Goal: Task Accomplishment & Management: Manage account settings

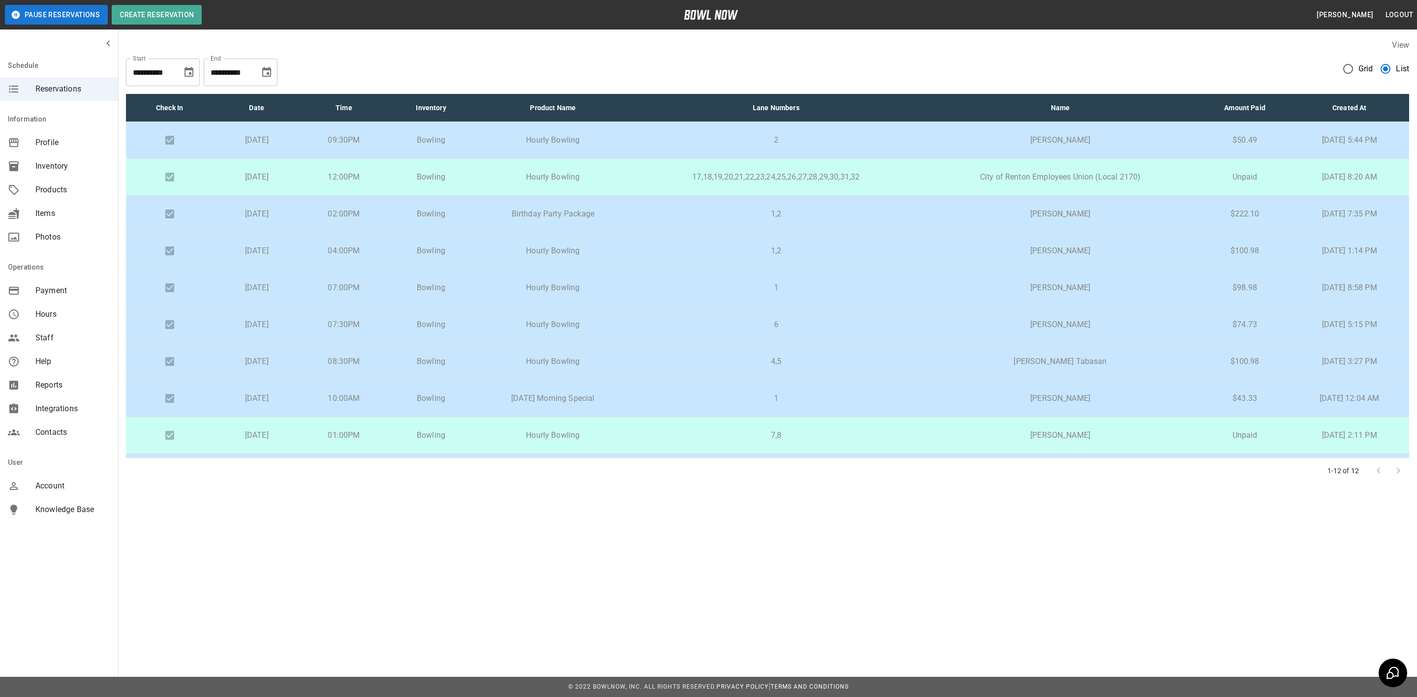
click at [672, 175] on p "17,18,19,20,21,22,23,24,25,26,27,28,29,30,31,32" at bounding box center [776, 177] width 274 height 12
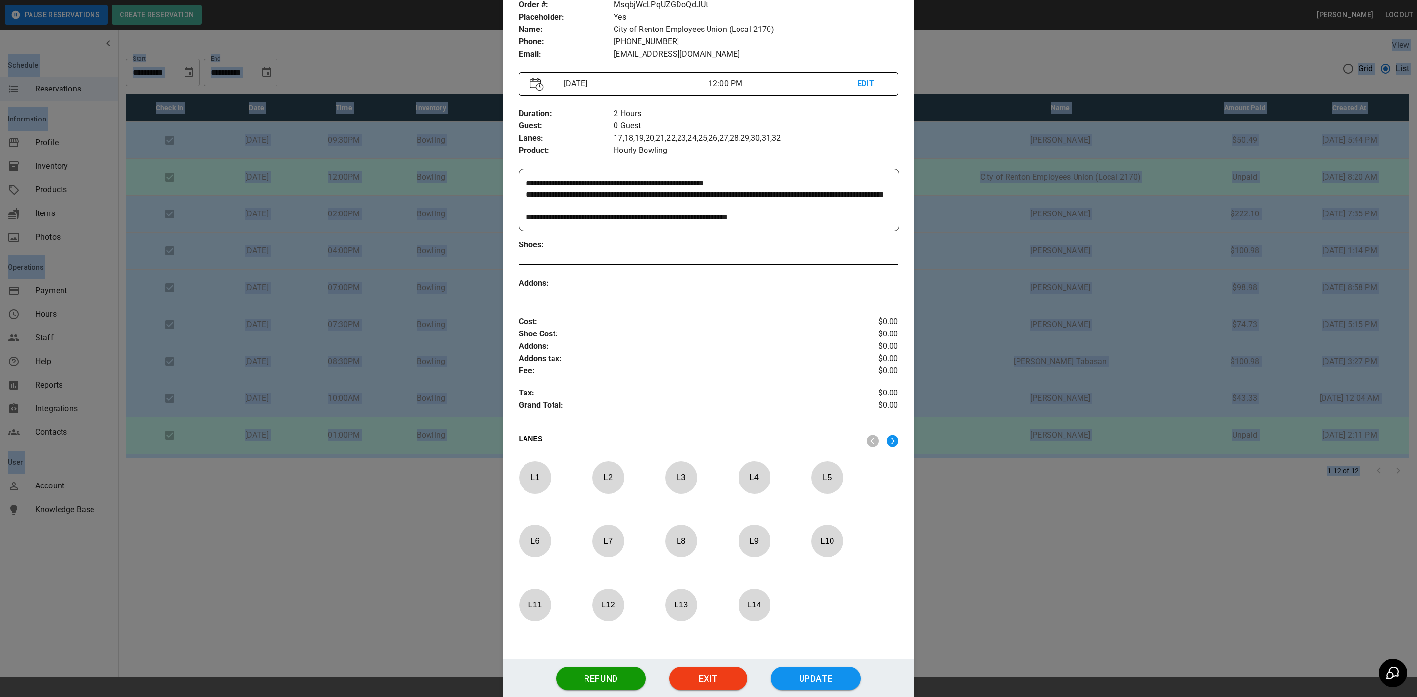
scroll to position [89, 0]
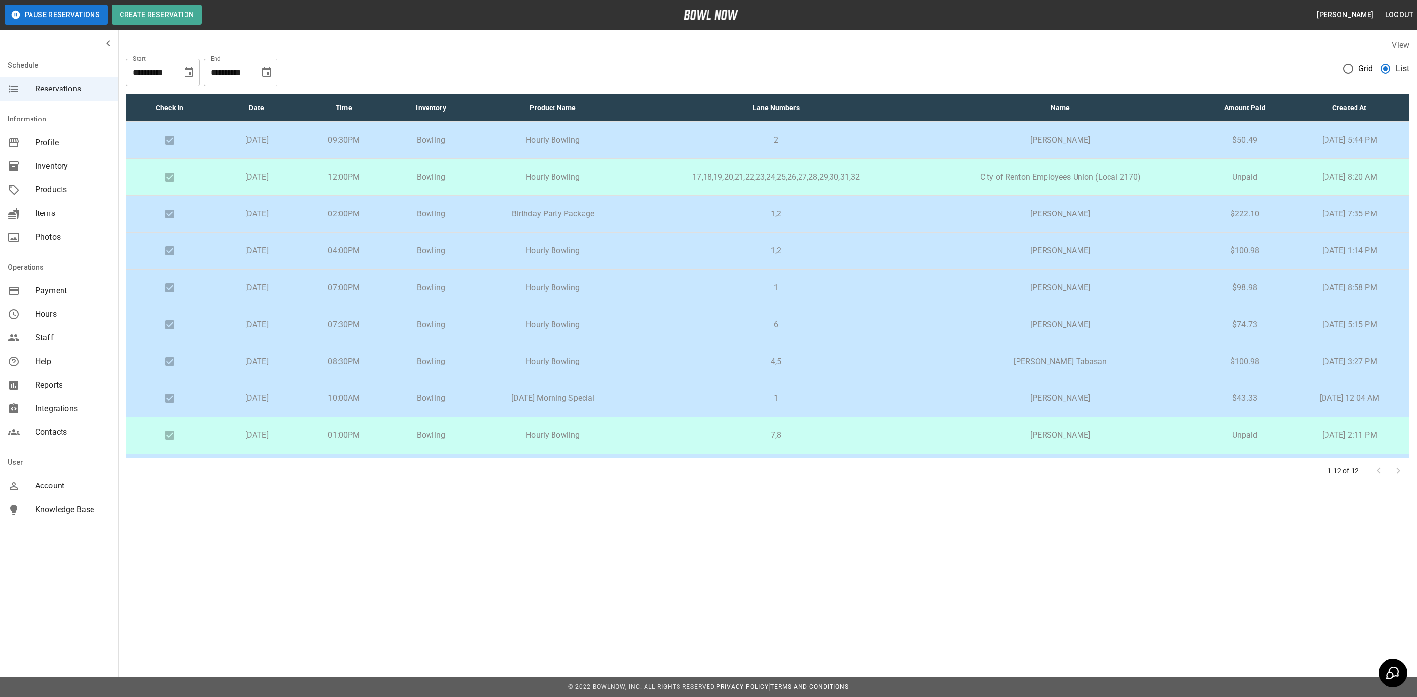
click at [581, 213] on p "Birthday Party Package" at bounding box center [553, 214] width 141 height 12
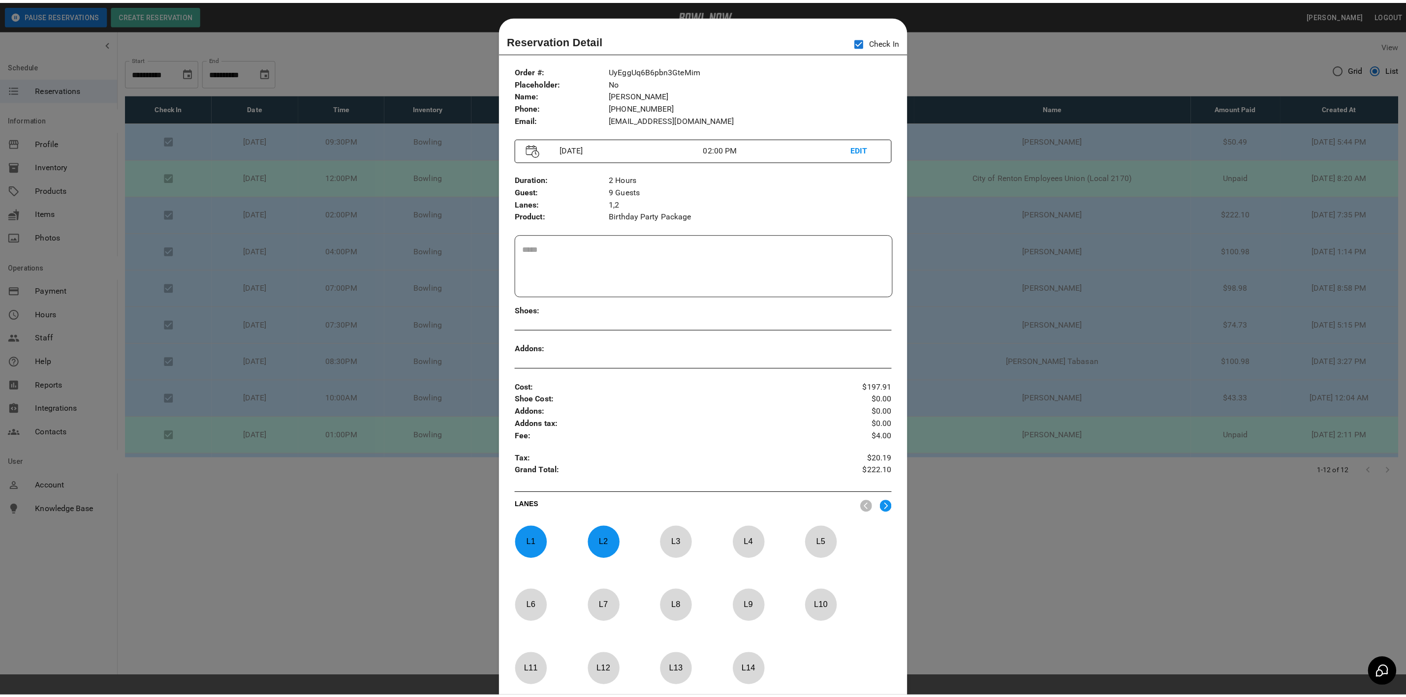
scroll to position [15, 0]
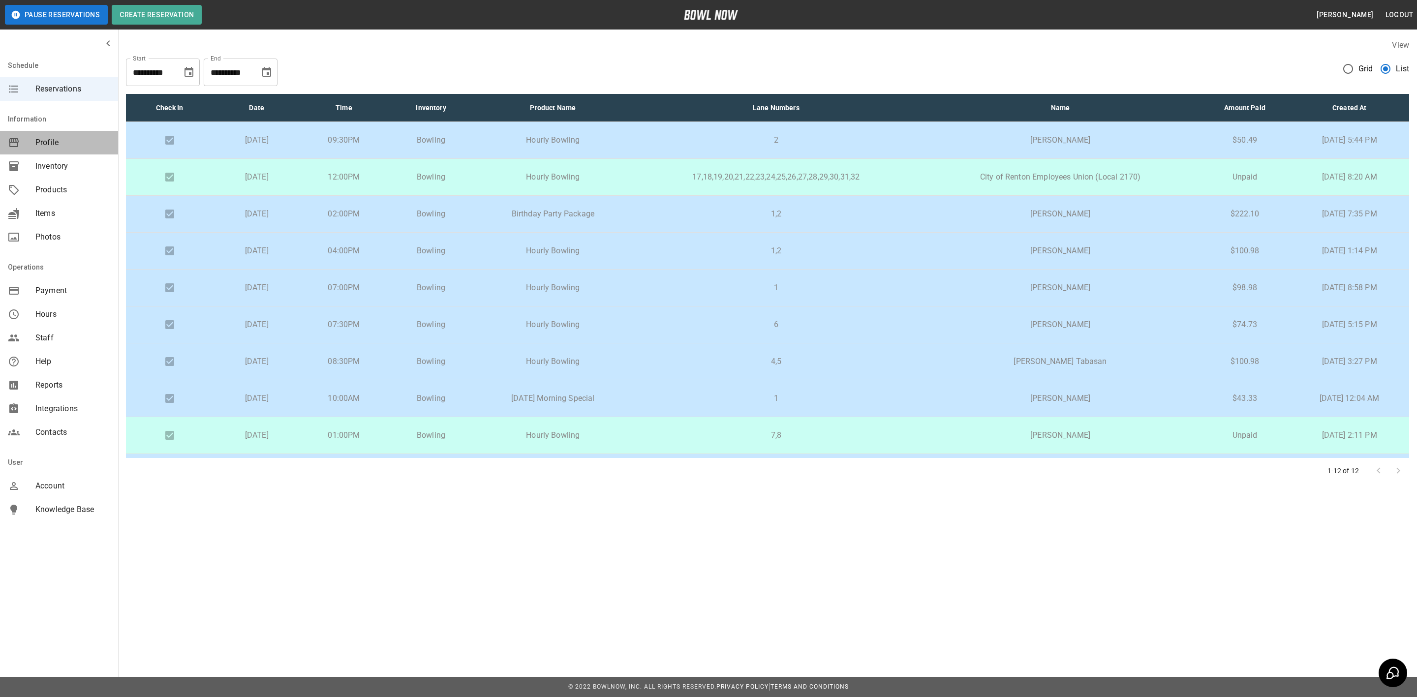
click at [51, 144] on span "Profile" at bounding box center [72, 143] width 75 height 12
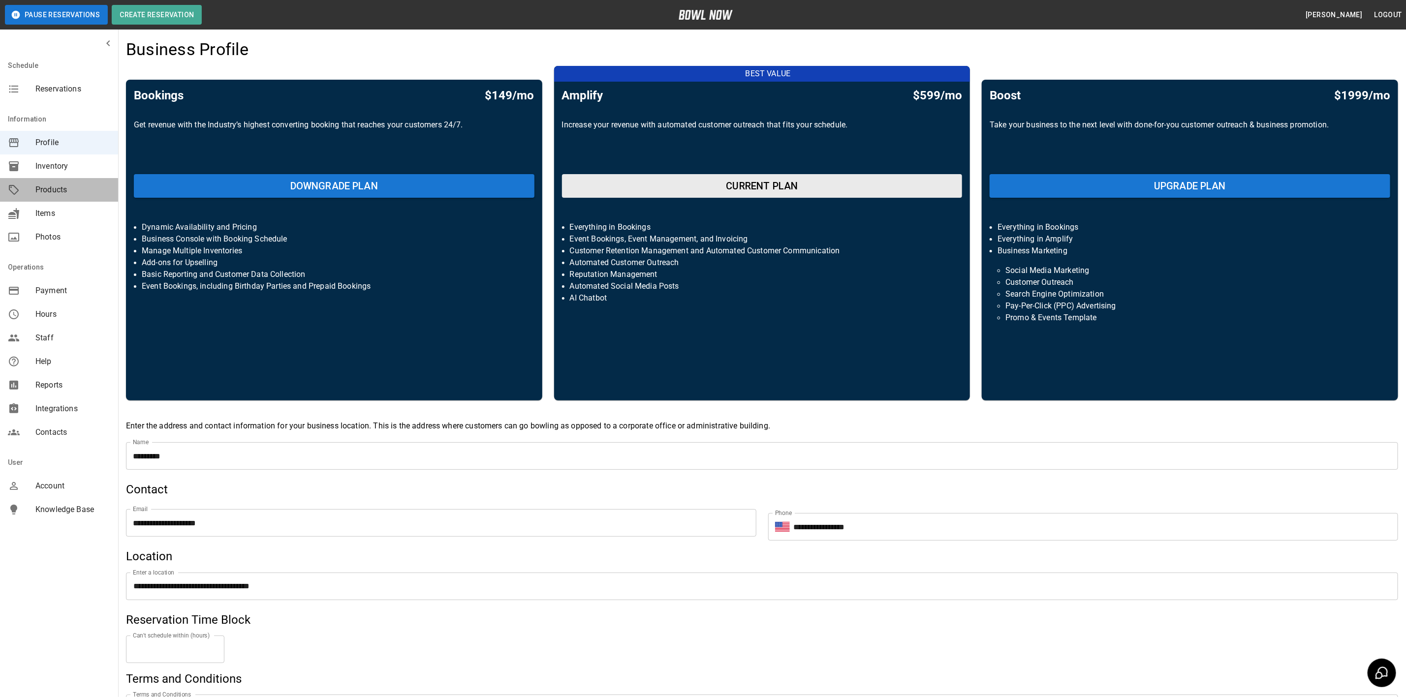
click at [51, 185] on span "Products" at bounding box center [72, 190] width 75 height 12
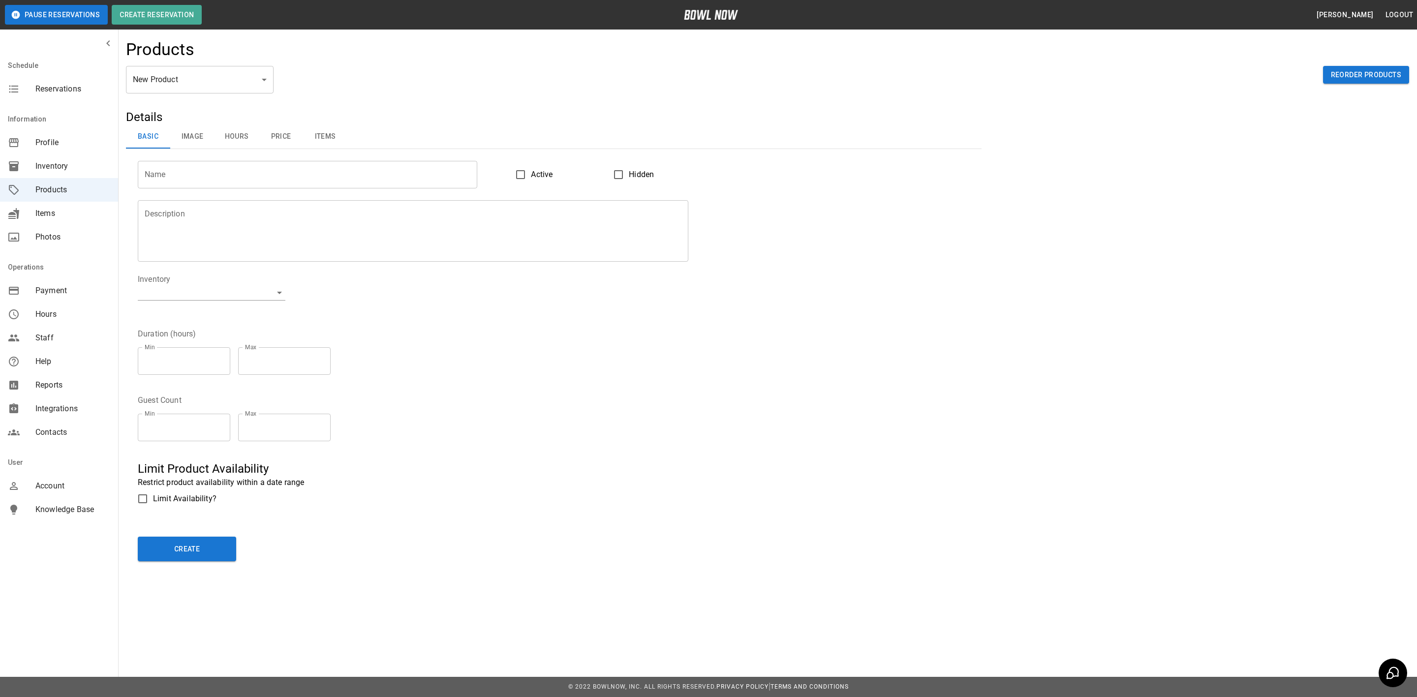
click at [228, 80] on body "Pause Reservations Create Reservation [PERSON_NAME] Logout Schedule Reservation…" at bounding box center [708, 348] width 1417 height 697
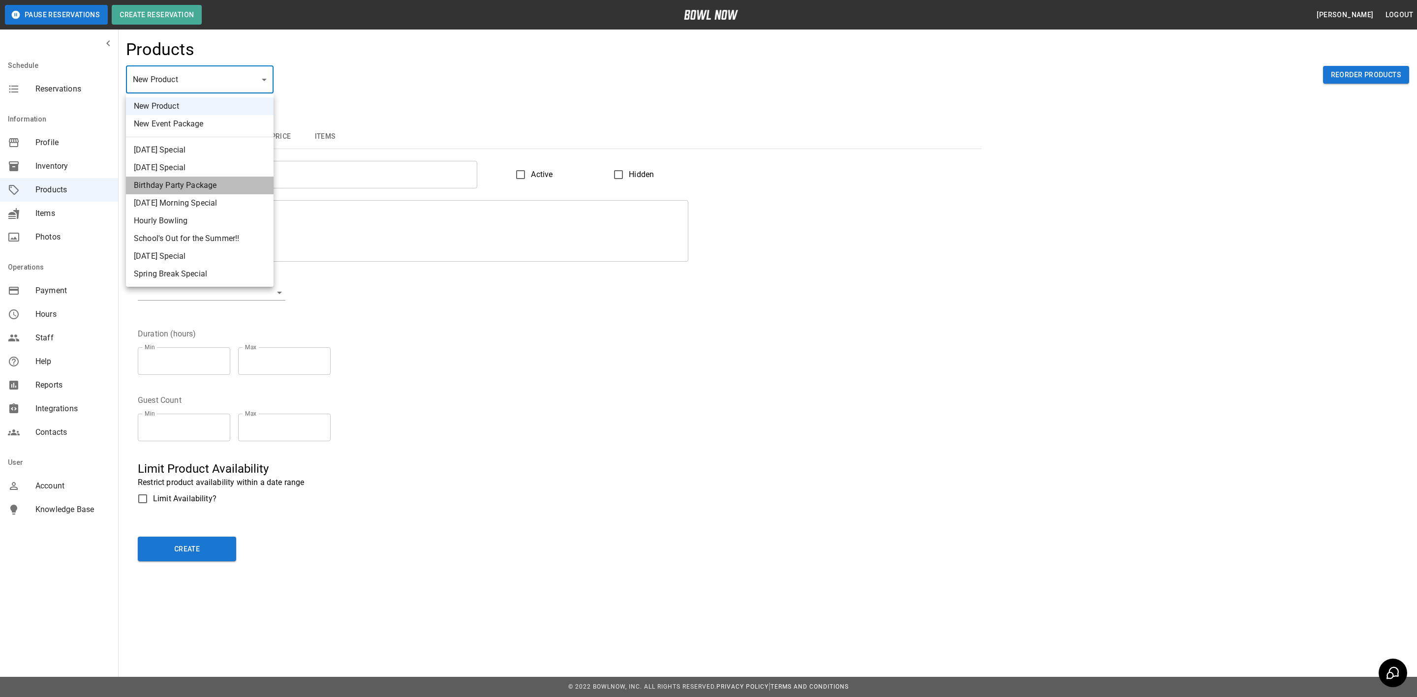
click at [185, 180] on li "Birthday Party Package" at bounding box center [200, 186] width 148 height 18
type input "*"
type input "**********"
type textarea "**********"
type input "**********"
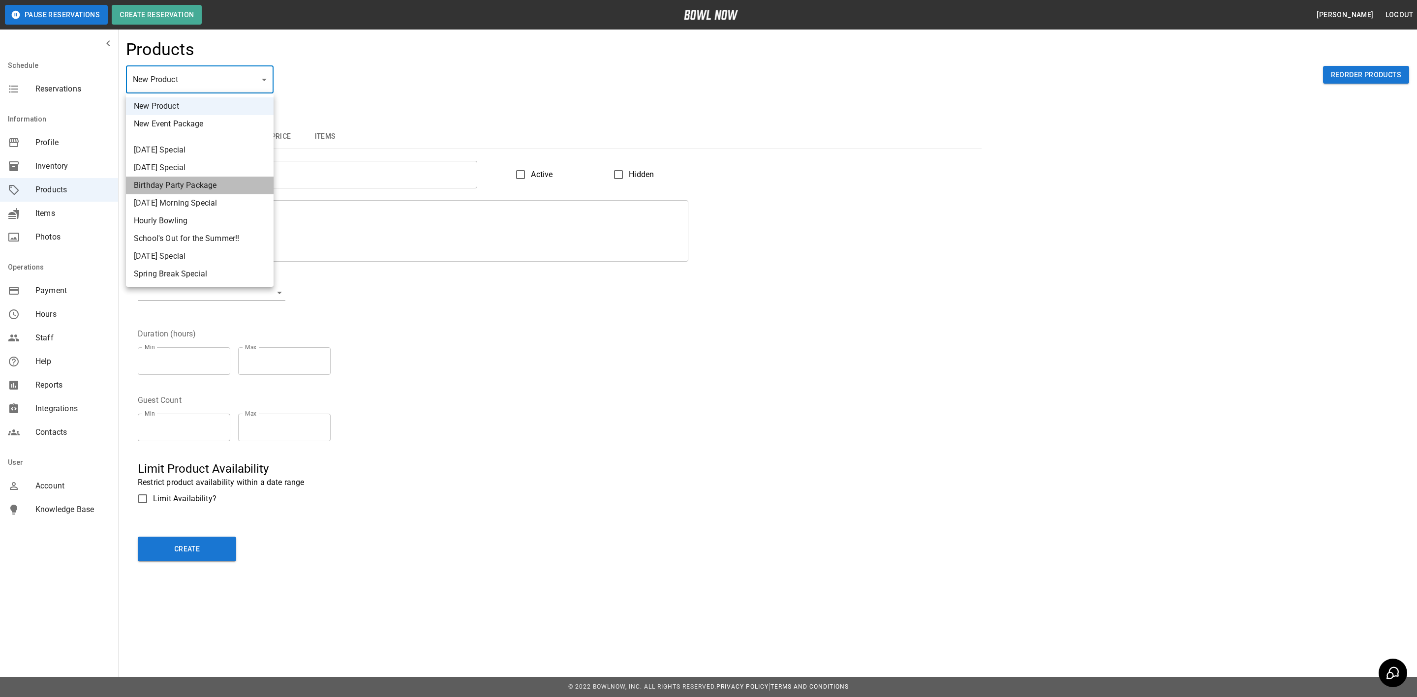
type input "*"
type input "**"
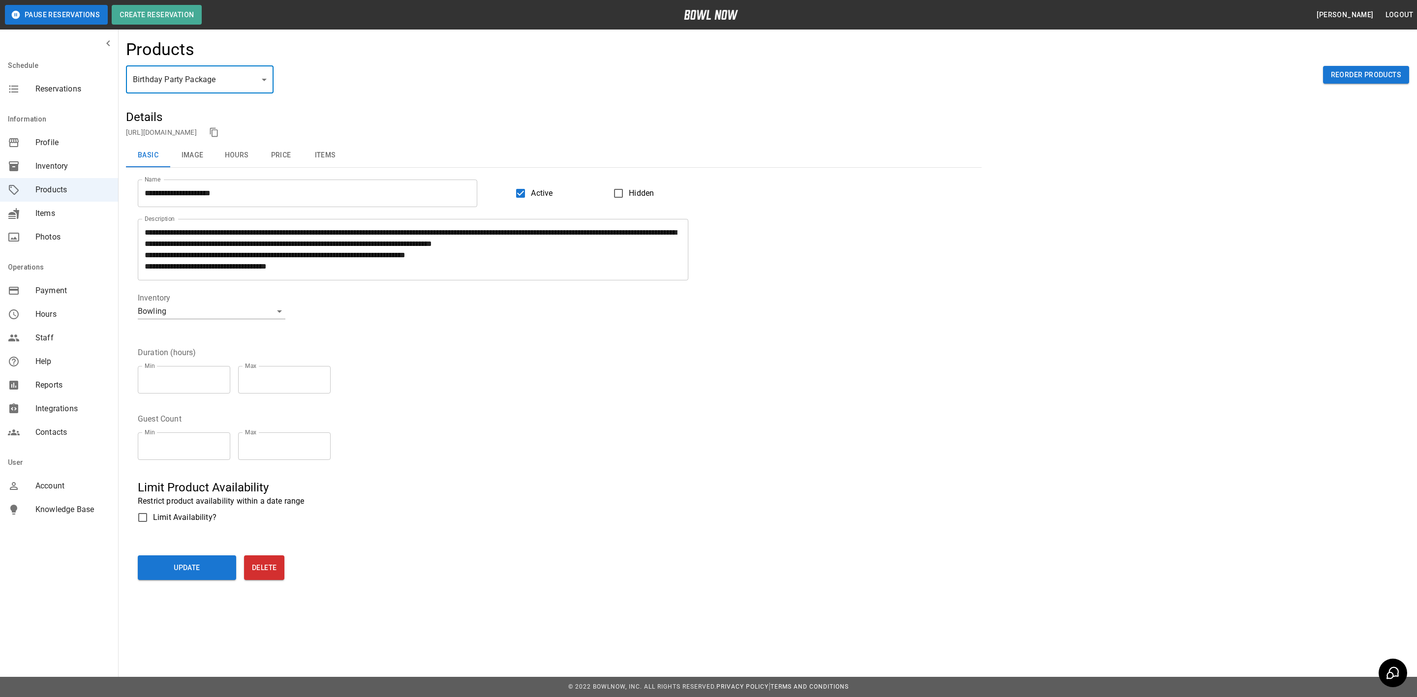
click at [283, 157] on button "Price" at bounding box center [281, 156] width 44 height 24
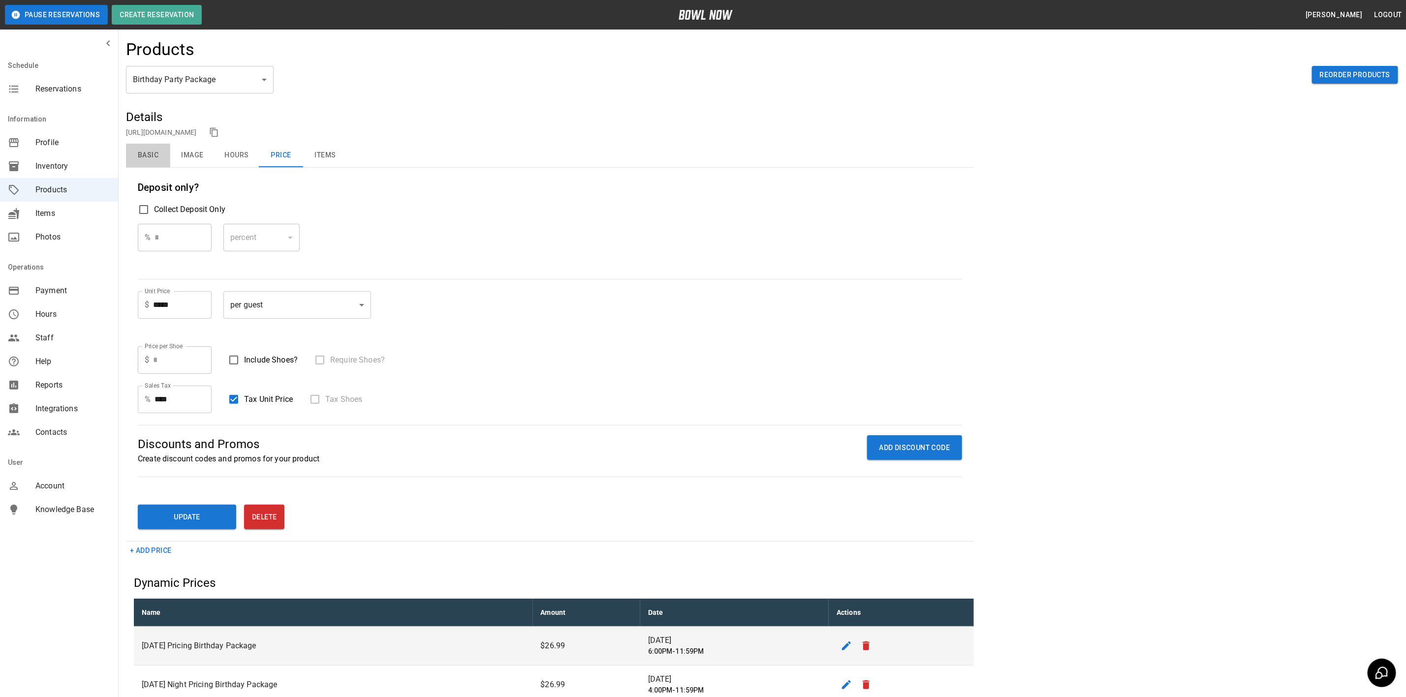
click at [146, 158] on button "Basic" at bounding box center [148, 156] width 44 height 24
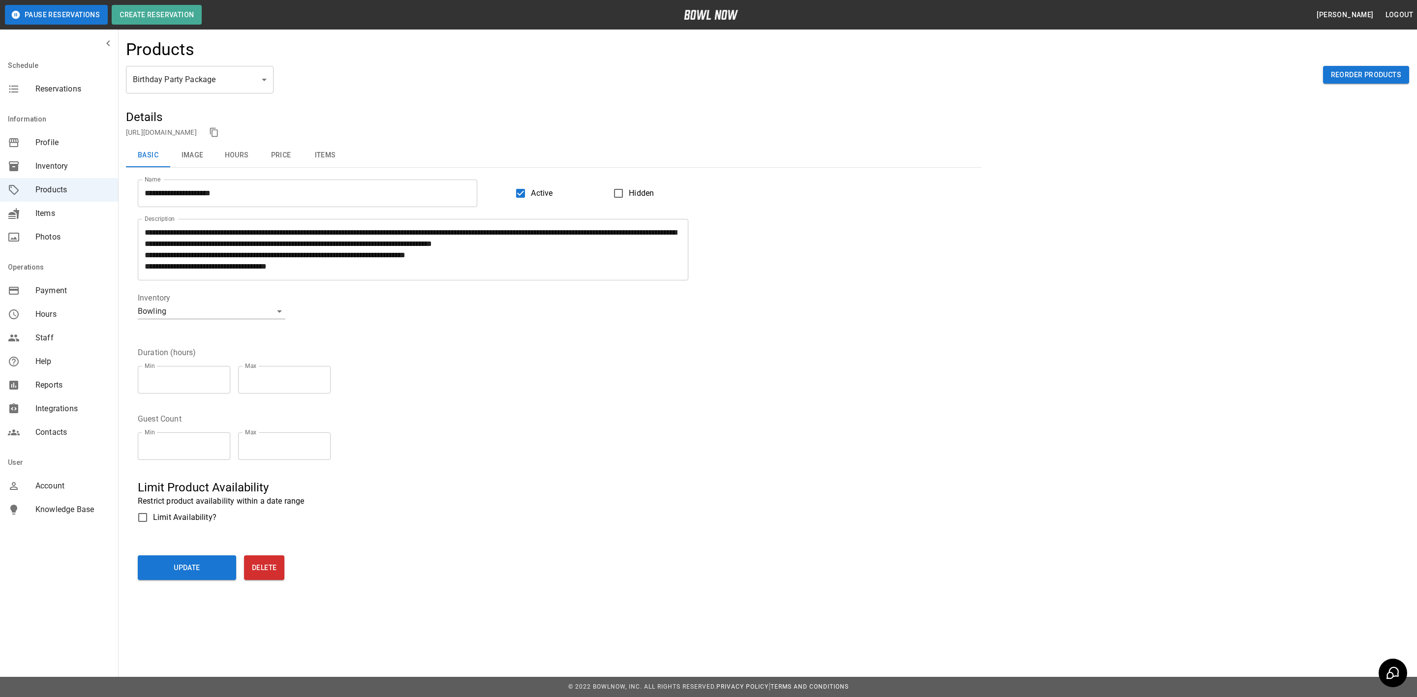
click at [54, 88] on span "Reservations" at bounding box center [72, 89] width 75 height 12
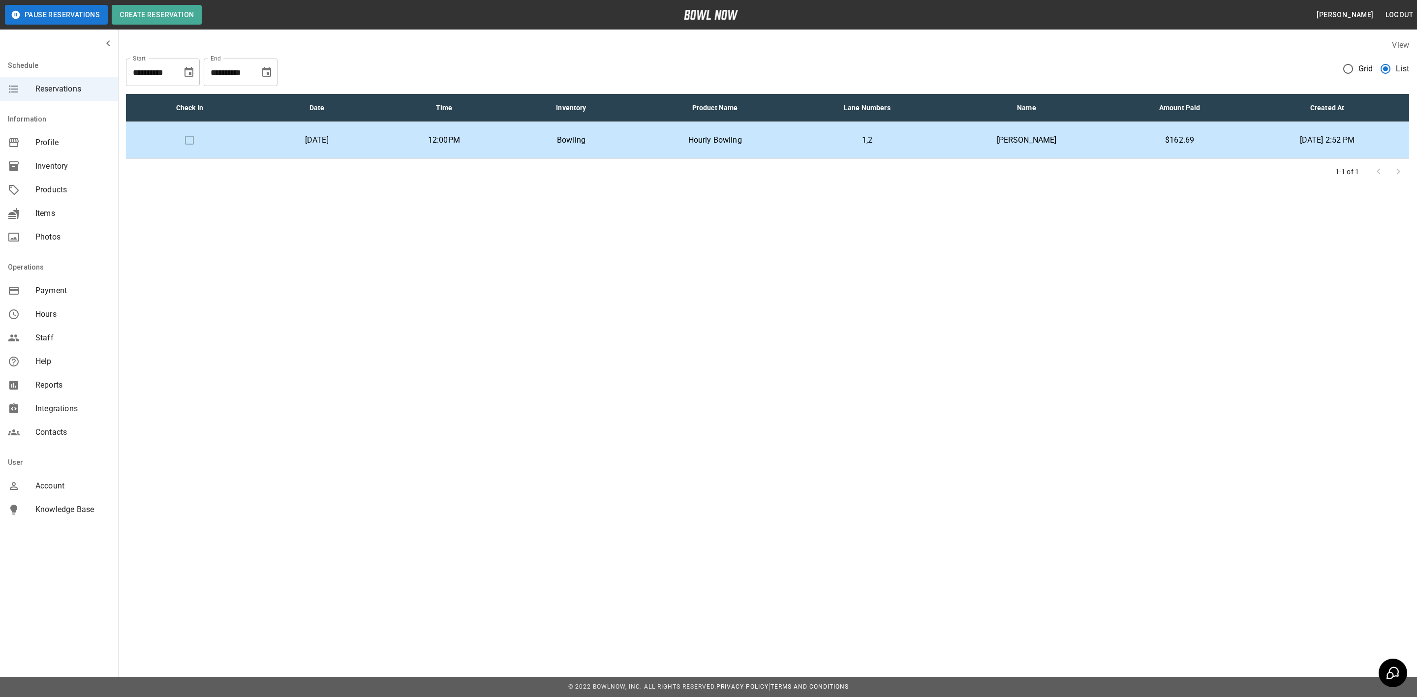
click at [189, 75] on icon "Choose date, selected date is Sep 22, 2025" at bounding box center [189, 72] width 12 height 12
click at [189, 181] on button "19" at bounding box center [190, 180] width 18 height 18
type input "**********"
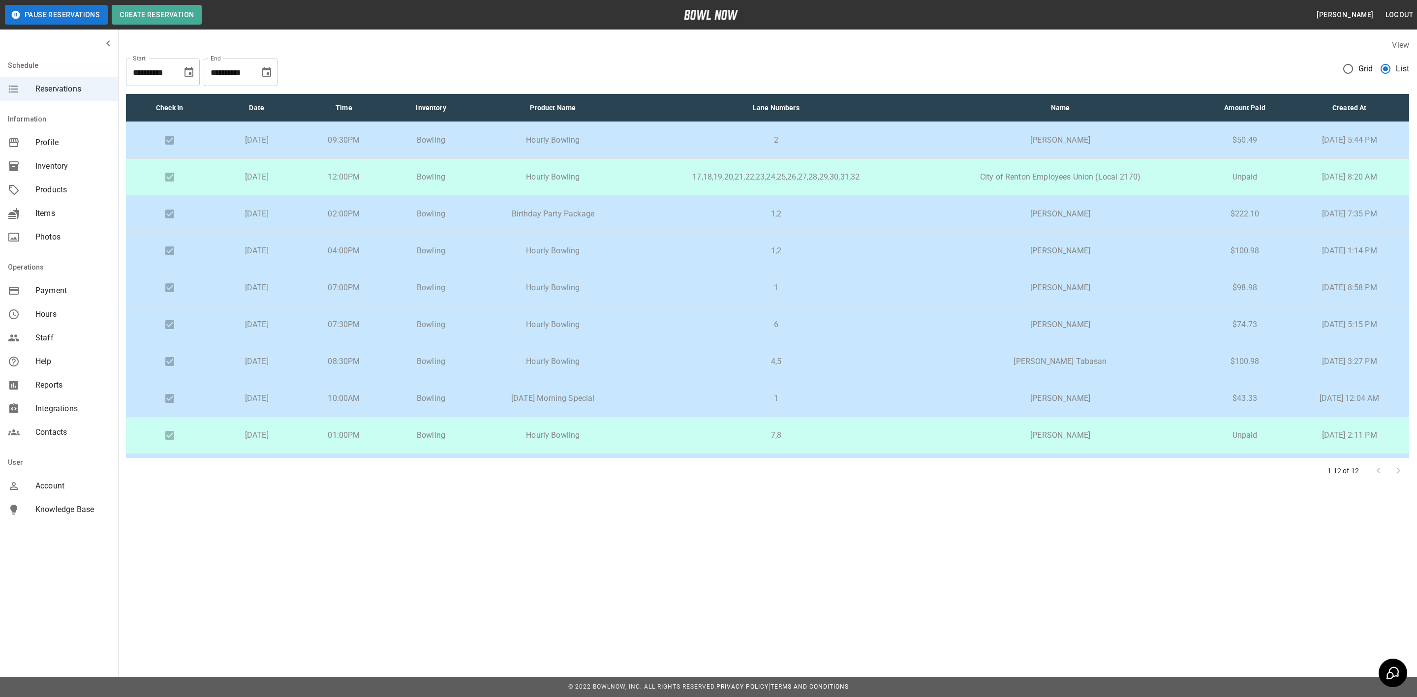
click at [623, 212] on p "Birthday Party Package" at bounding box center [553, 214] width 141 height 12
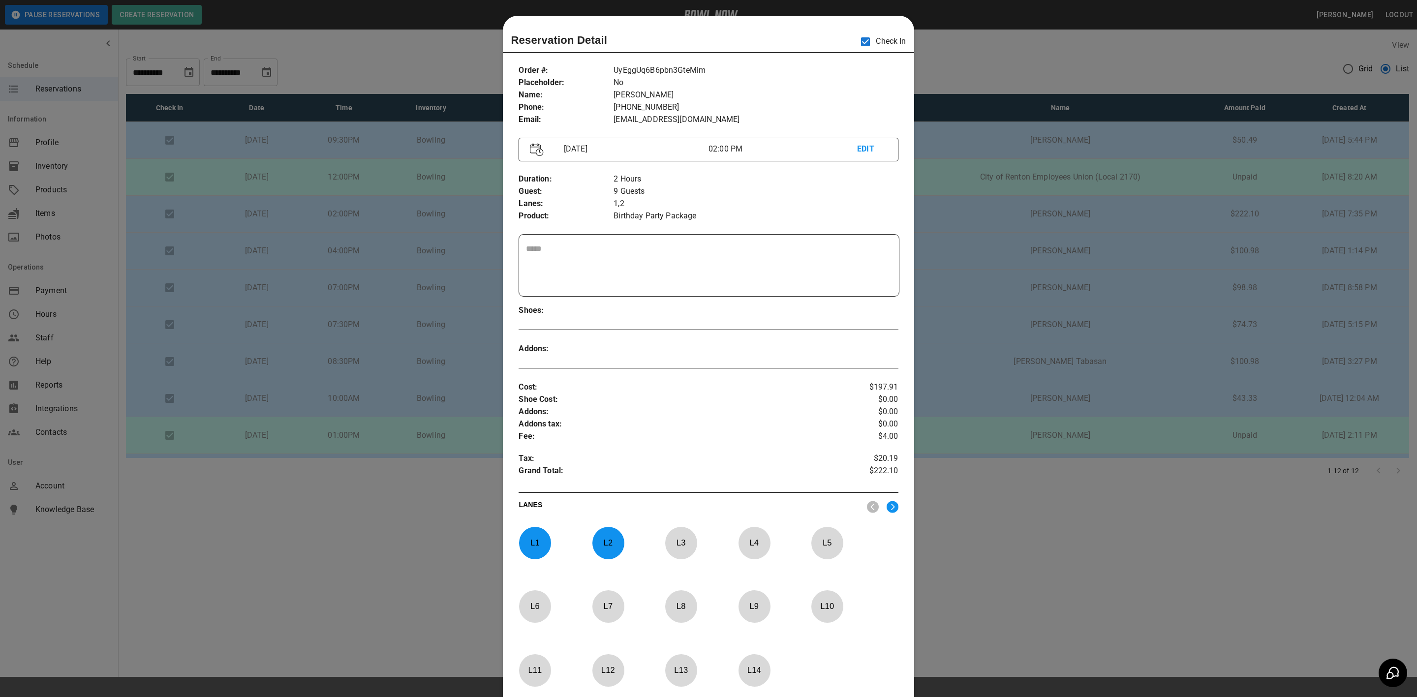
scroll to position [15, 0]
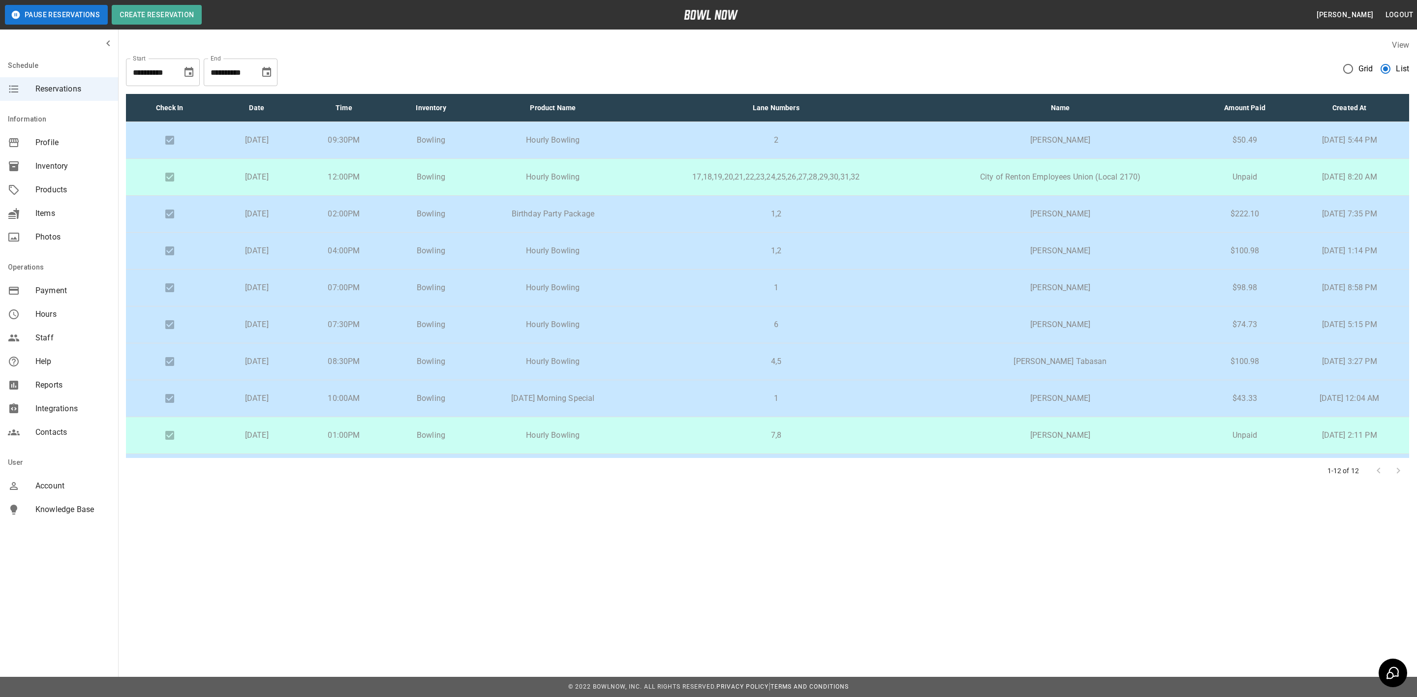
click at [675, 210] on p "1,2" at bounding box center [776, 214] width 274 height 12
click at [631, 246] on td "Hourly Bowling" at bounding box center [553, 251] width 156 height 37
click at [663, 285] on td "1" at bounding box center [776, 288] width 290 height 37
click at [674, 253] on p "1,2" at bounding box center [776, 251] width 274 height 12
click at [667, 280] on td "1" at bounding box center [776, 288] width 290 height 37
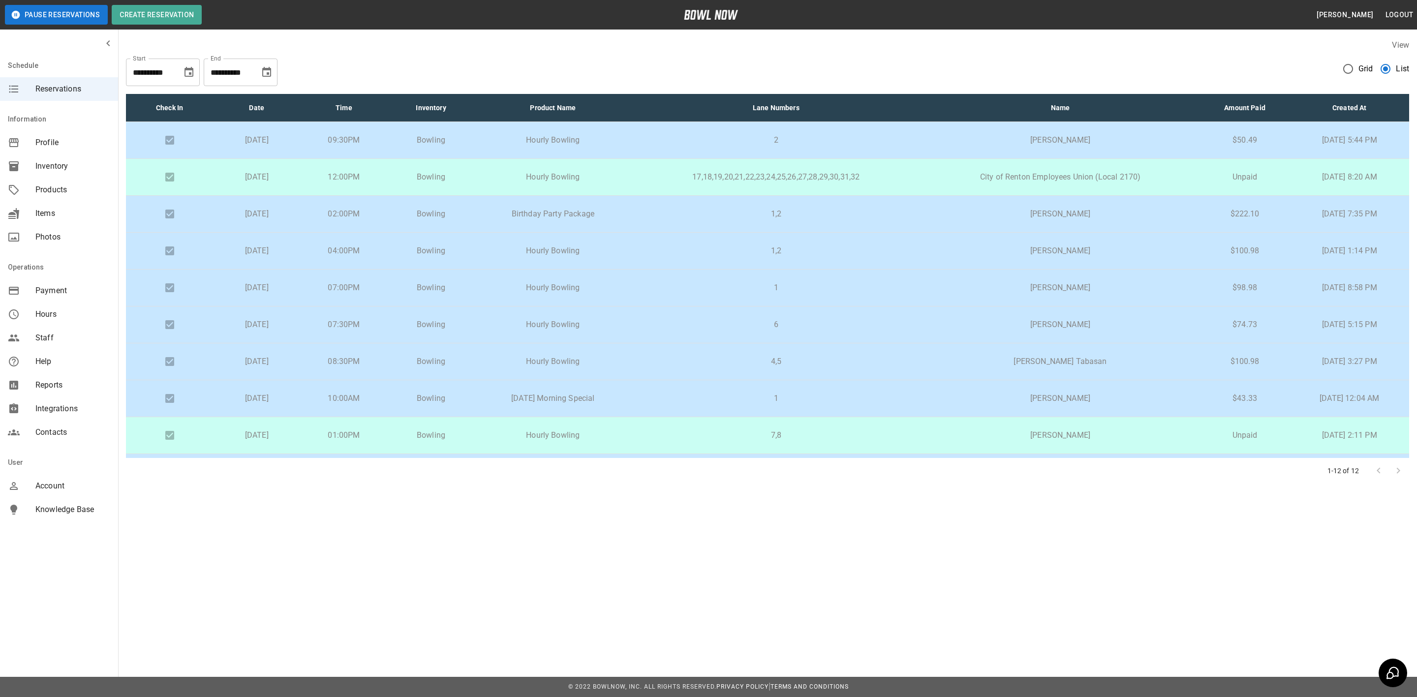
click at [671, 316] on td "6" at bounding box center [776, 325] width 290 height 37
click at [671, 358] on p "4,5" at bounding box center [776, 362] width 274 height 12
